Goal: Download file/media

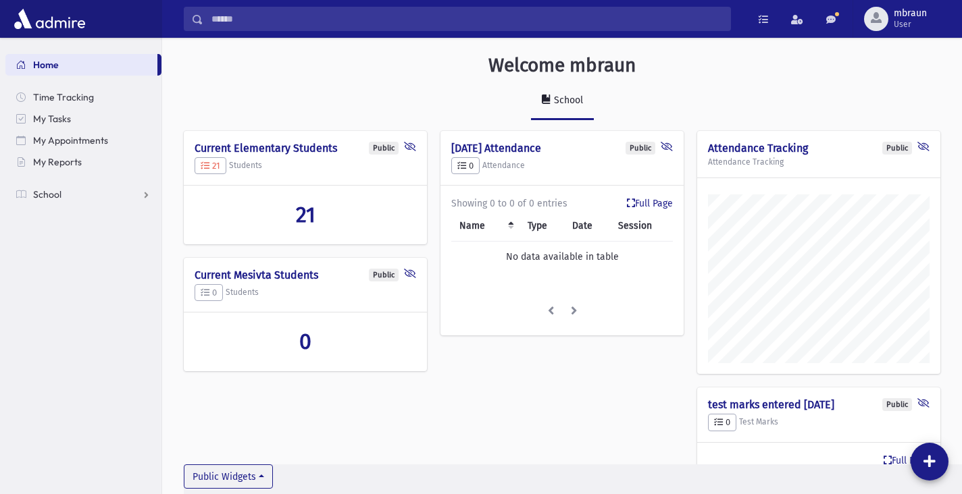
scroll to position [620, 800]
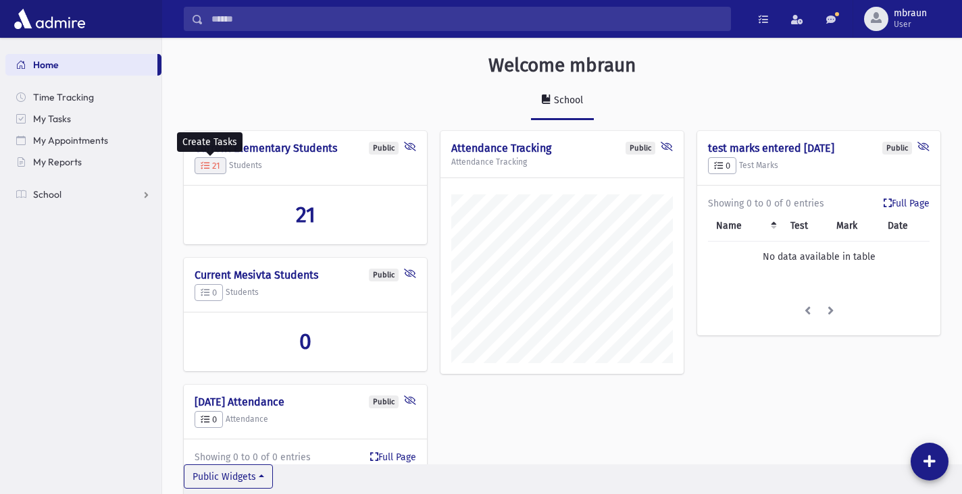
click at [207, 166] on icon "button" at bounding box center [205, 165] width 9 height 9
click at [304, 210] on span "21" at bounding box center [306, 215] width 20 height 26
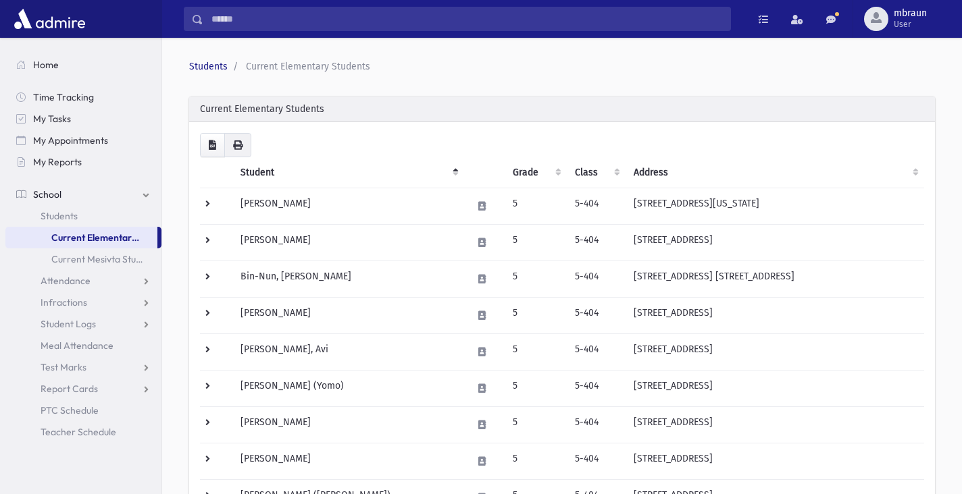
click at [237, 144] on icon "button" at bounding box center [237, 144] width 9 height 9
click at [217, 147] on button "button" at bounding box center [212, 145] width 25 height 24
click at [211, 152] on button "button" at bounding box center [212, 145] width 25 height 24
click at [211, 141] on icon "button" at bounding box center [212, 144] width 7 height 9
click at [72, 253] on link "Current Mesivta Students" at bounding box center [83, 260] width 156 height 22
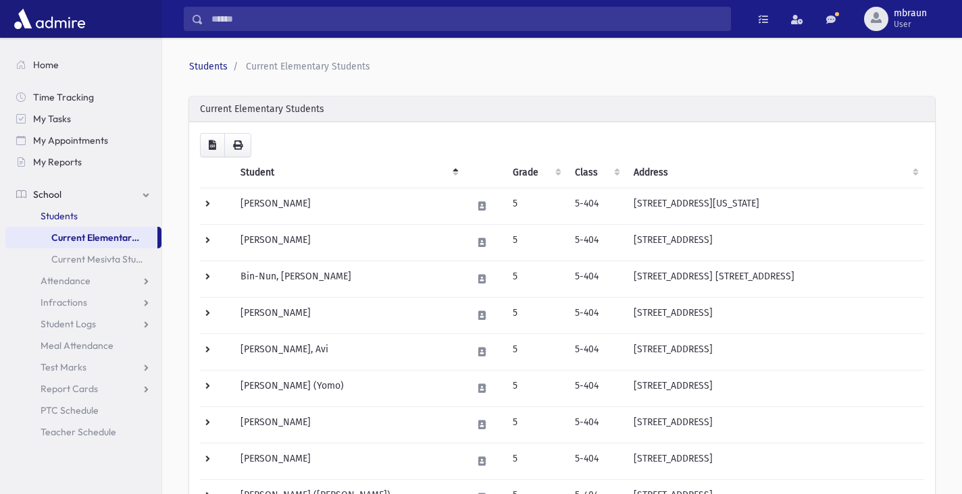
click at [62, 220] on span "Students" at bounding box center [59, 216] width 37 height 12
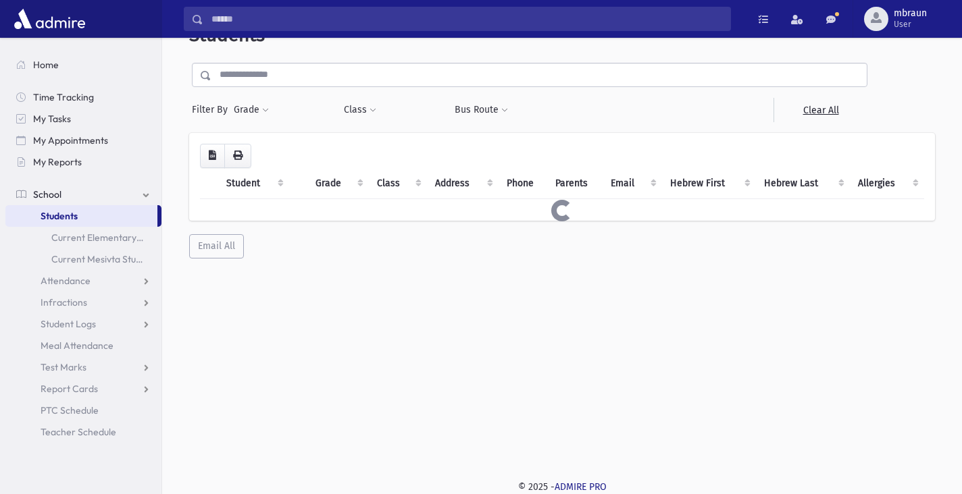
scroll to position [36, 0]
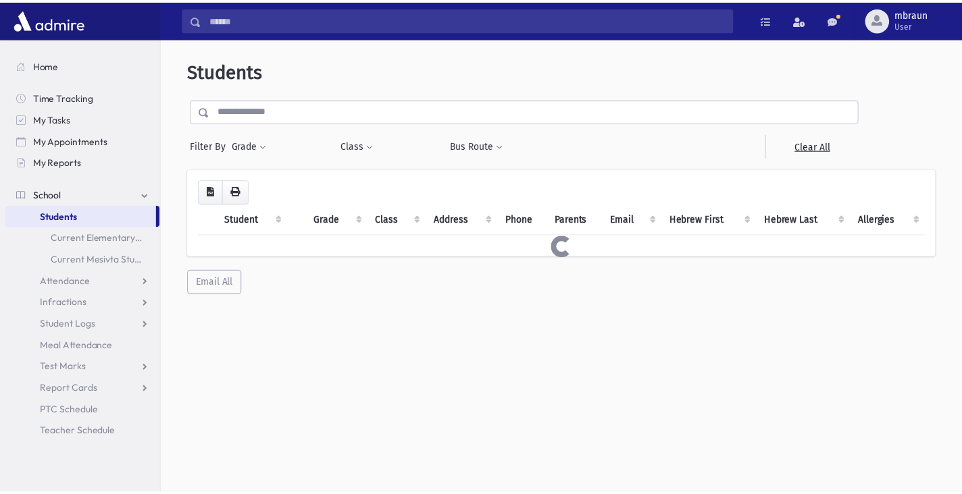
scroll to position [36, 0]
